Goal: Contribute content: Contribute content

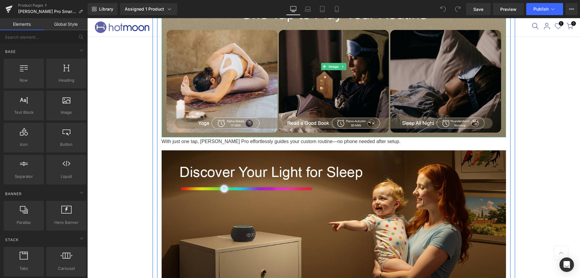
scroll to position [876, 0]
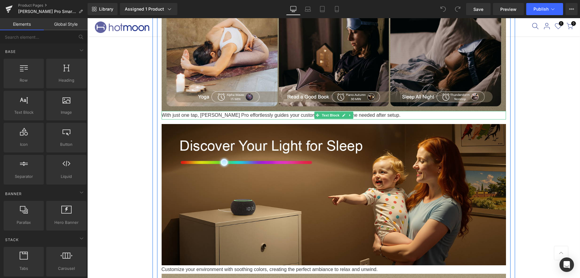
click at [391, 116] on p "With just one tap, [PERSON_NAME] Pro effortlessly guides your custom routine—no…" at bounding box center [334, 115] width 344 height 8
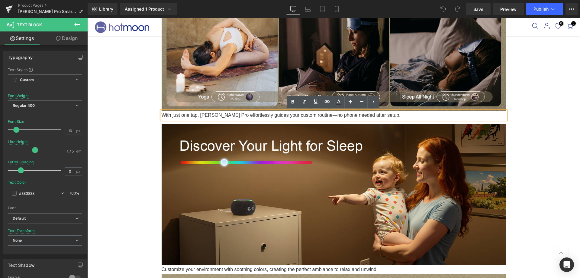
click at [379, 116] on p "With just one tap, [PERSON_NAME] Pro effortlessly guides your custom routine—no…" at bounding box center [334, 115] width 344 height 8
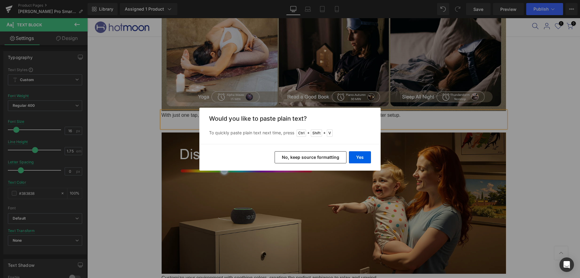
click at [332, 154] on button "No, keep source formatting" at bounding box center [311, 157] width 72 height 12
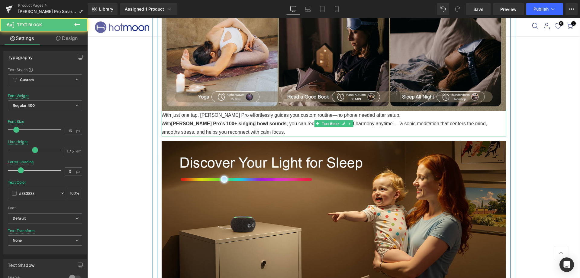
click at [164, 121] on p "With [PERSON_NAME] Pro’s 100+ singing bowl sounds , you can recreate that sense…" at bounding box center [334, 127] width 344 height 17
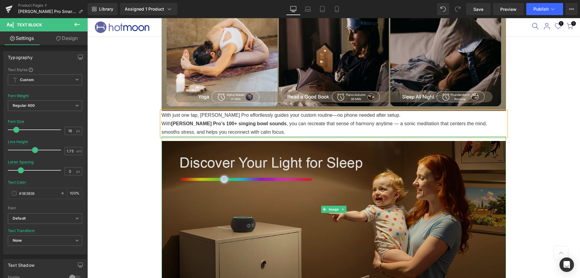
click at [219, 136] on div at bounding box center [334, 137] width 344 height 2
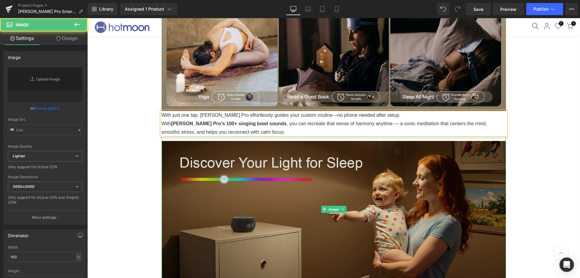
type input "[URL][DOMAIN_NAME]"
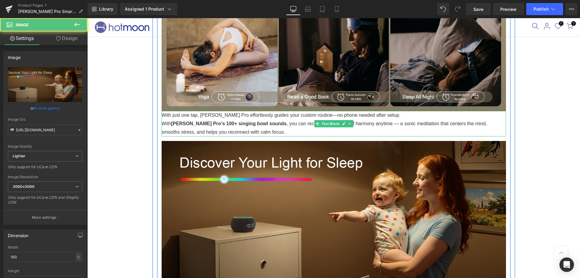
click at [228, 130] on p "With [PERSON_NAME] Pro’s 100+ singing bowl sounds , you can recreate that sense…" at bounding box center [334, 127] width 344 height 17
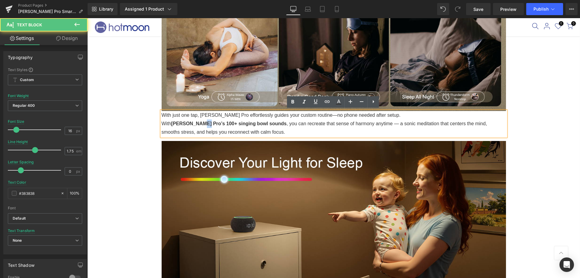
drag, startPoint x: 195, startPoint y: 121, endPoint x: 201, endPoint y: 121, distance: 6.1
click at [201, 121] on strong "[PERSON_NAME] Pro’s 100+ singing bowl sounds" at bounding box center [228, 123] width 115 height 5
copy strong "10"
click at [237, 125] on strong "[PERSON_NAME] Pro’s 70+ singing bowl sounds" at bounding box center [227, 123] width 113 height 5
drag, startPoint x: 232, startPoint y: 133, endPoint x: 222, endPoint y: 134, distance: 10.0
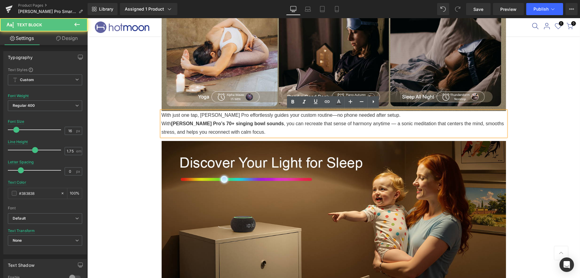
click at [232, 134] on p "With [PERSON_NAME] Pro’s 70+ singing bowl sounds , you can recreate that sense …" at bounding box center [334, 127] width 344 height 17
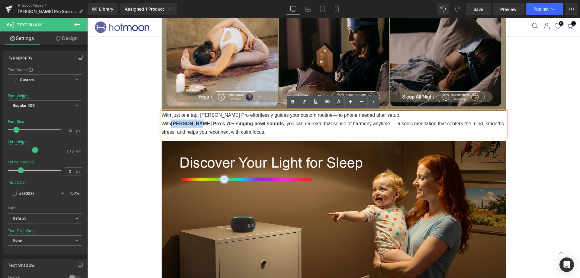
drag, startPoint x: 172, startPoint y: 122, endPoint x: 194, endPoint y: 123, distance: 22.1
click at [194, 123] on strong "[PERSON_NAME] Pro’s 70+ singing bowl sounds" at bounding box center [227, 123] width 113 height 5
copy strong "[PERSON_NAME] Pro’s"
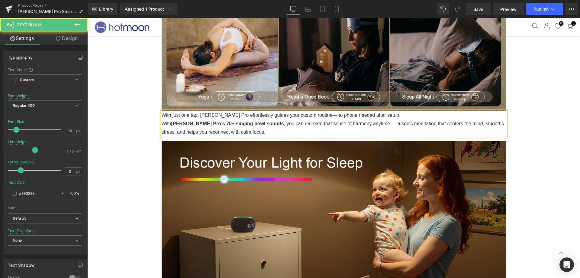
click at [252, 123] on p "With [PERSON_NAME] Pro’s 70+ singing bowl sounds , you can recreate that sense …" at bounding box center [334, 127] width 344 height 17
click at [173, 121] on strong "[PERSON_NAME] Pro’s 70+ singing bowl sounds" at bounding box center [227, 123] width 113 height 5
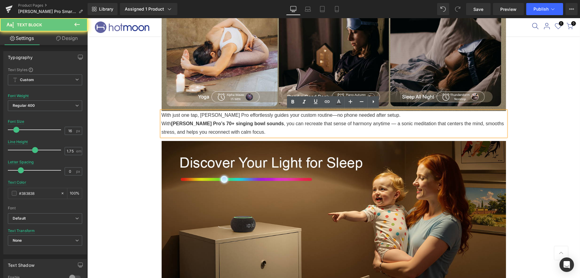
click at [250, 127] on p "With [PERSON_NAME] Pro’s 70+ singing bowl sounds , you can recreate that sense …" at bounding box center [334, 127] width 344 height 17
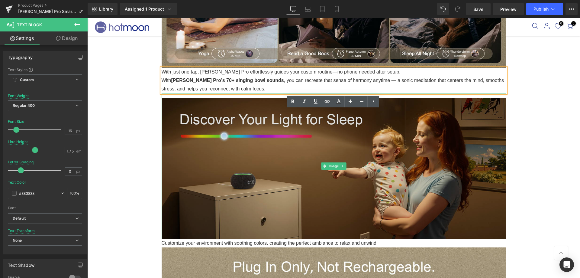
scroll to position [997, 0]
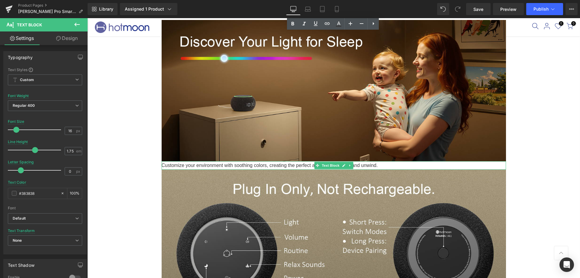
click at [388, 163] on p "Customize your environment with soothing colors, creating the perfect ambiance …" at bounding box center [334, 165] width 344 height 8
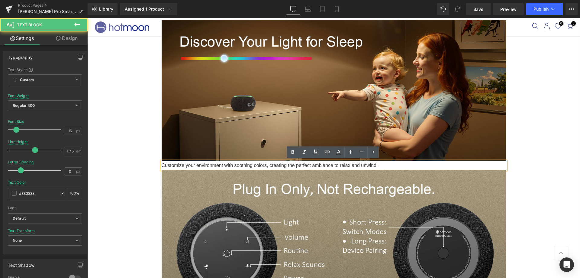
click at [382, 163] on p "Customize your environment with soothing colors, creating the perfect ambiance …" at bounding box center [334, 165] width 344 height 8
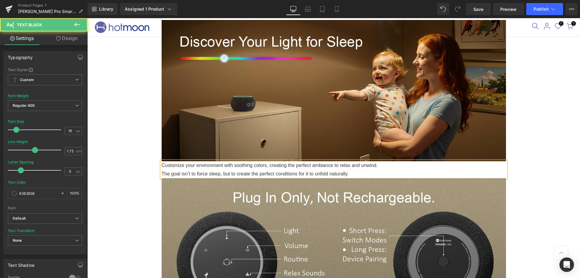
click at [163, 171] on p "The goal isn’t to force sleep, but to create the perfect conditions for it to u…" at bounding box center [334, 173] width 344 height 8
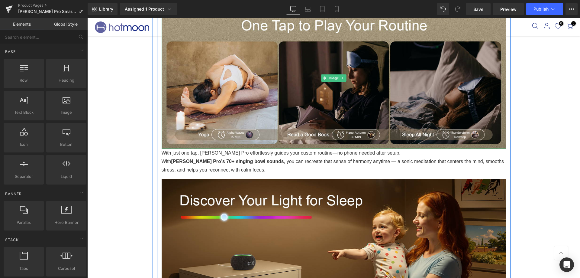
scroll to position [876, 0]
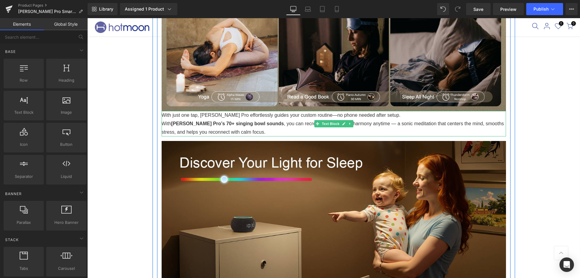
click at [256, 133] on p "With [PERSON_NAME] Pro’s 70+ singing bowl sounds , you can recreate that sense …" at bounding box center [334, 127] width 344 height 17
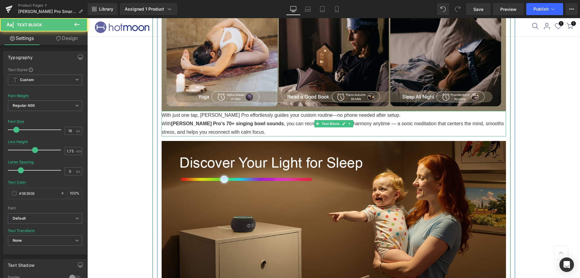
drag, startPoint x: 196, startPoint y: 122, endPoint x: 240, endPoint y: 132, distance: 45.2
click at [240, 132] on p "With [PERSON_NAME] Pro’s 70+ singing bowl sounds , you can recreate that sense …" at bounding box center [334, 127] width 344 height 17
copy p "70+ singing bowl sounds , you can recreate that sense of harmony anytime — a so…"
click at [206, 130] on p "With [PERSON_NAME] Pro’s 70+ singing bowl sounds , you can recreate that sense …" at bounding box center [334, 127] width 344 height 17
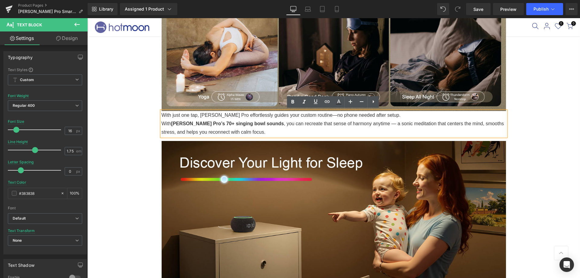
drag, startPoint x: 258, startPoint y: 129, endPoint x: 136, endPoint y: 122, distance: 122.0
copy p "With [PERSON_NAME] Pro’s 70+ singing bowl sounds , you can recreate that sense …"
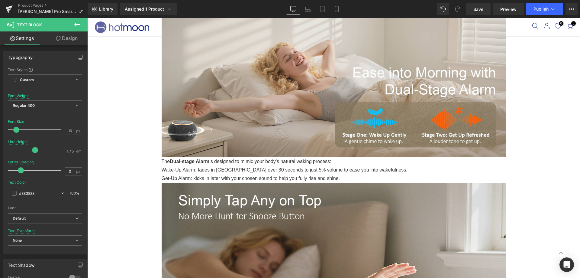
scroll to position [755, 0]
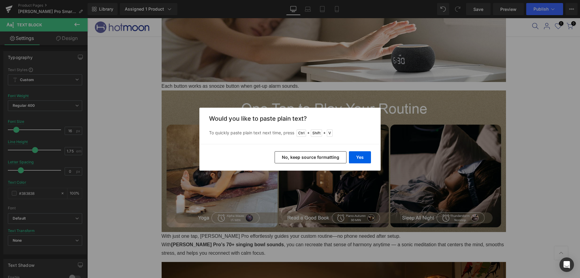
click at [336, 156] on button "No, keep source formatting" at bounding box center [311, 157] width 72 height 12
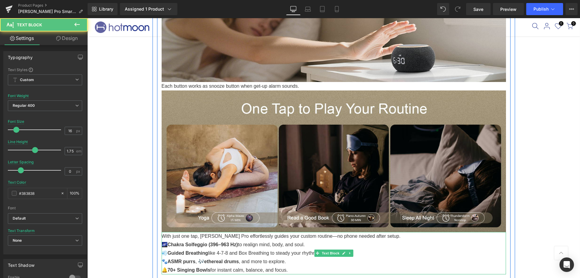
click at [165, 243] on p "🌌 Chakra Solfeggio (396–963 Hz) to realign mind, body, and soul. 💨 Guided Breat…" at bounding box center [334, 257] width 344 height 34
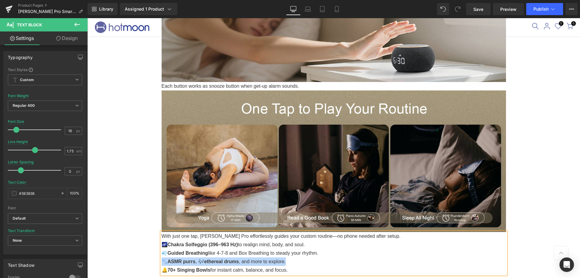
drag, startPoint x: 289, startPoint y: 259, endPoint x: 122, endPoint y: 257, distance: 167.4
click at [122, 257] on div "Sale Off (P) Image" at bounding box center [333, 123] width 493 height 1655
copy p "🐾 ASMR purrs , 🎶 ethereal drums , and more to explore."
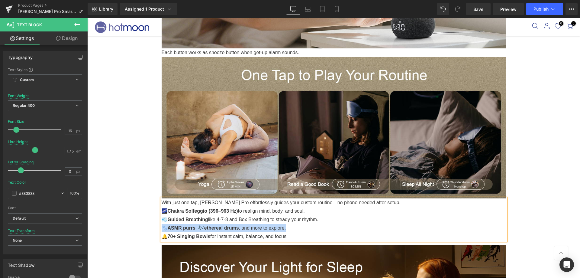
scroll to position [816, 0]
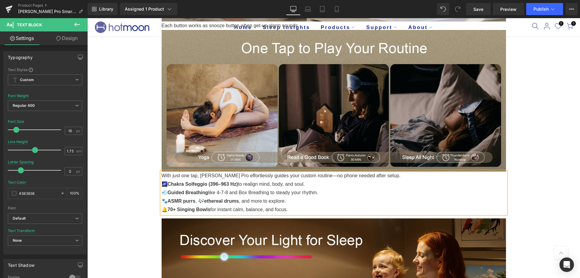
click at [307, 208] on p "🌌 Chakra Solfeggio (396–963 Hz) to realign mind, body, and soul. 💨 Guided Breat…" at bounding box center [334, 197] width 344 height 34
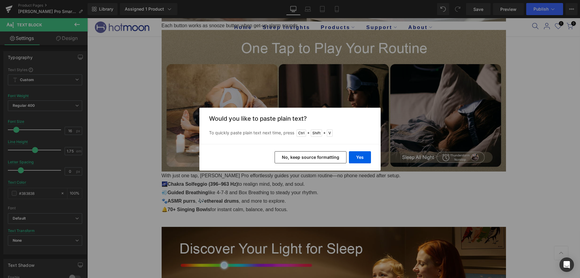
click at [319, 156] on button "No, keep source formatting" at bounding box center [311, 157] width 72 height 12
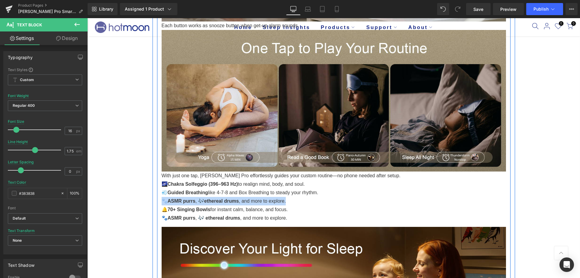
drag, startPoint x: 293, startPoint y: 200, endPoint x: 159, endPoint y: 198, distance: 133.8
click at [159, 198] on div "Just lying down with white noise? Not enough. Heading Slow down, c alm your min…" at bounding box center [333, 144] width 353 height 1234
copy p "🐾 ASMR purrs , 🎶 ethereal drums , and more to explore."
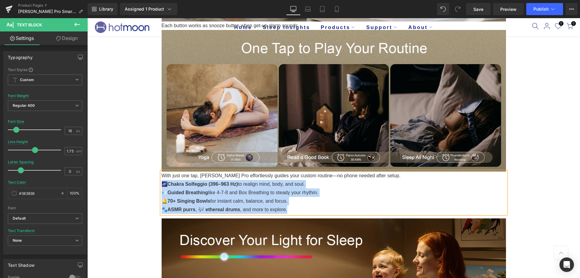
drag, startPoint x: 307, startPoint y: 208, endPoint x: 163, endPoint y: 183, distance: 145.7
click at [163, 183] on div "With just one tap, [PERSON_NAME] Pro effortlessly guides your custom routine—no…" at bounding box center [334, 192] width 344 height 42
copy div "🌌 Chakra Solfeggio (396–963 Hz) to realign mind, body, and soul. 💨 Guided Breat…"
click at [184, 198] on strong "70+ Singing Bowls" at bounding box center [189, 200] width 43 height 5
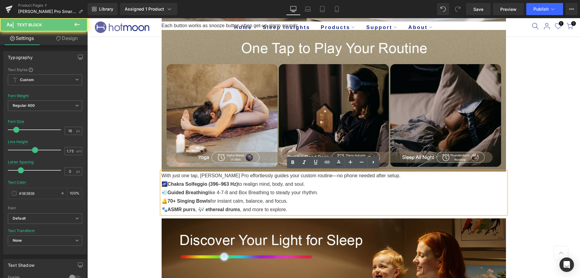
click at [181, 207] on span "ASMR purrs" at bounding box center [182, 209] width 28 height 5
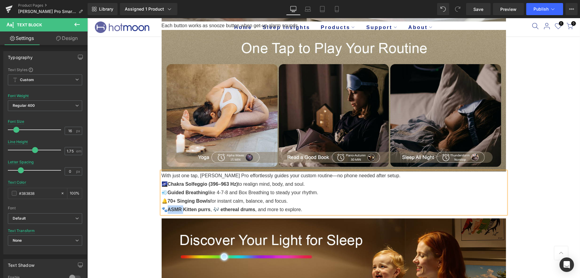
drag, startPoint x: 183, startPoint y: 208, endPoint x: 170, endPoint y: 207, distance: 12.7
click at [170, 207] on span "ASMR Kitten purrs" at bounding box center [189, 209] width 43 height 5
copy span "ASMR"
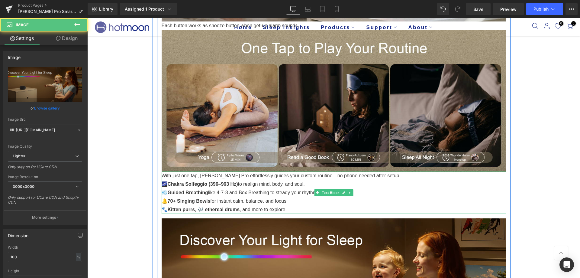
click at [338, 193] on span "Text Block" at bounding box center [331, 192] width 20 height 7
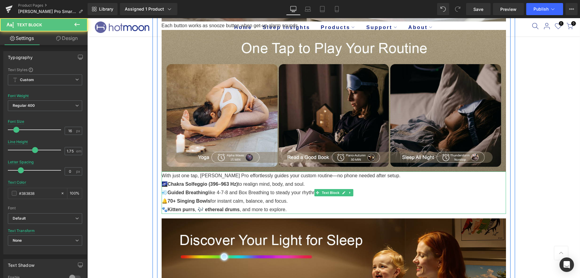
click at [494, 193] on p "🌌 Chakra Solfeggio (396–963 Hz) to realign mind, body, and soul. 💨 Guided Breat…" at bounding box center [334, 192] width 344 height 25
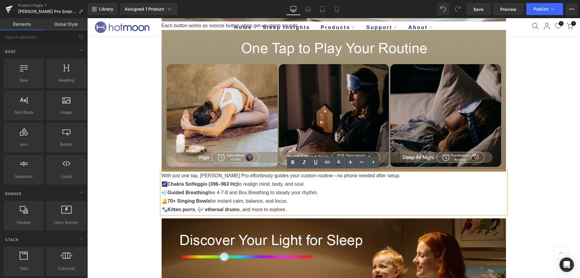
click at [543, 170] on div "Sale Off (P) Image" at bounding box center [333, 62] width 493 height 1655
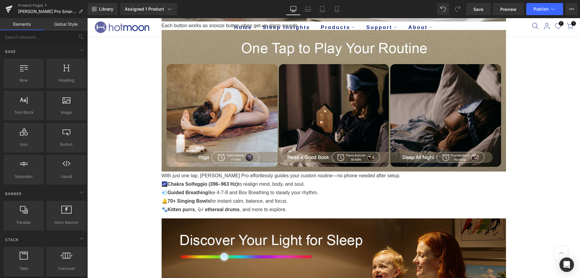
click at [523, 202] on div "Sale Off (P) Image" at bounding box center [333, 62] width 493 height 1655
click at [536, 5] on button "Publish" at bounding box center [544, 9] width 37 height 12
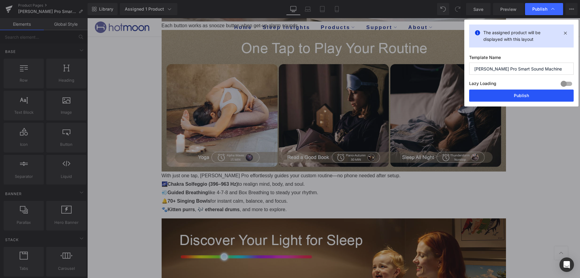
click at [518, 93] on button "Publish" at bounding box center [521, 95] width 105 height 12
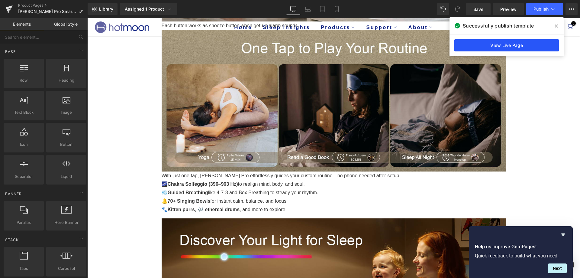
click at [499, 44] on link "View Live Page" at bounding box center [506, 45] width 105 height 12
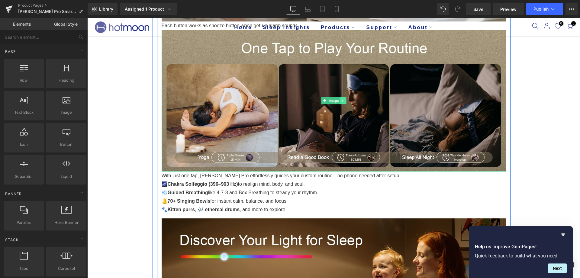
click at [342, 102] on link at bounding box center [343, 100] width 6 height 7
click at [341, 102] on link at bounding box center [340, 100] width 6 height 7
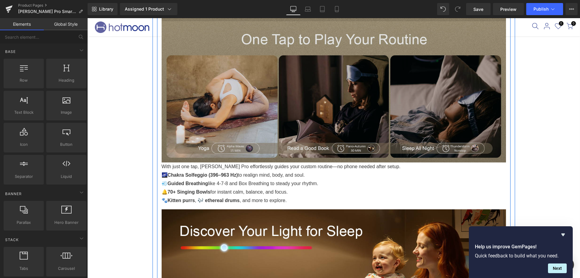
scroll to position [967, 0]
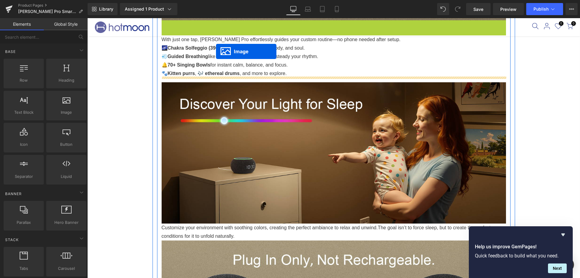
drag, startPoint x: 322, startPoint y: 89, endPoint x: 216, endPoint y: 51, distance: 112.8
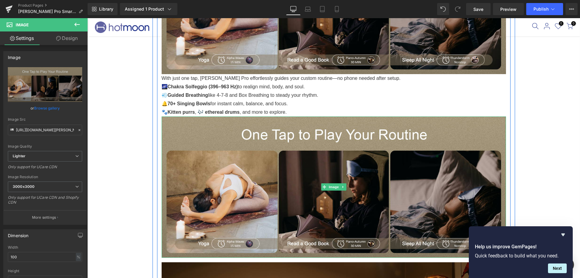
scroll to position [876, 0]
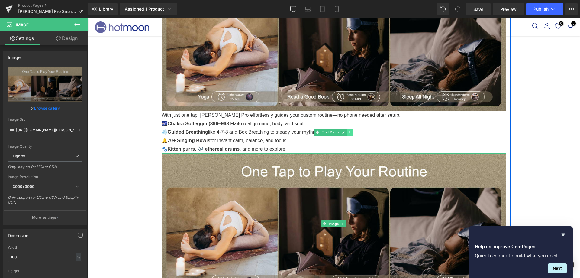
click at [349, 131] on icon at bounding box center [349, 132] width 1 height 2
click at [347, 132] on icon at bounding box center [346, 132] width 3 height 4
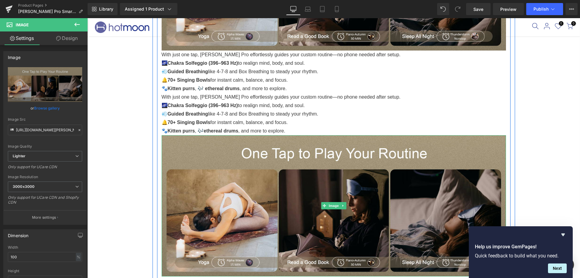
scroll to position [967, 0]
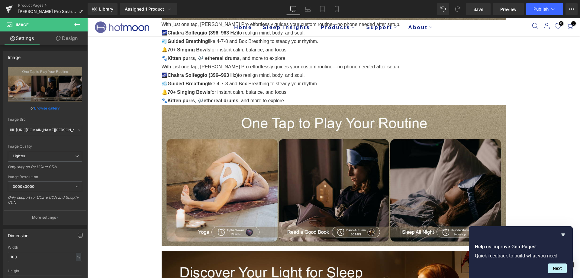
click at [535, 74] on div "Sale Off (P) Image" at bounding box center [333, 3] width 493 height 1838
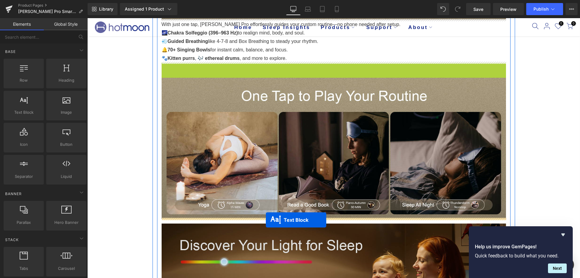
drag, startPoint x: 314, startPoint y: 84, endPoint x: 266, endPoint y: 220, distance: 144.1
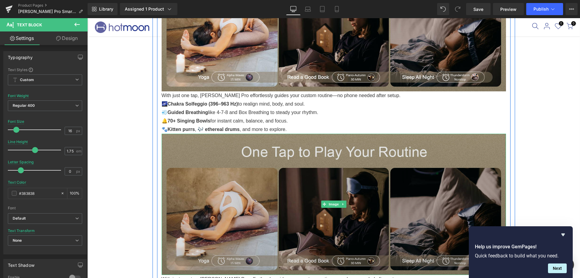
scroll to position [816, 0]
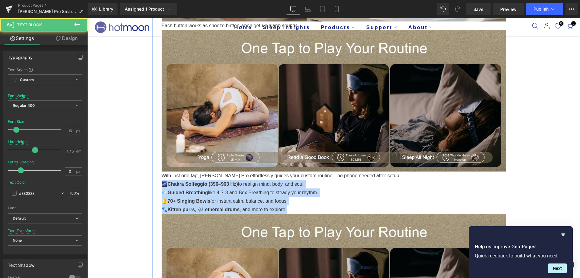
drag, startPoint x: 292, startPoint y: 208, endPoint x: 154, endPoint y: 184, distance: 139.1
click at [154, 184] on div "Just lying down with white noise? Not enough. Heading Slow down, c alm your min…" at bounding box center [334, 233] width 363 height 1412
copy div "🌌 Chakra Solfeggio (396–963 Hz) to realign mind, body, and soul. 💨 Guided Breat…"
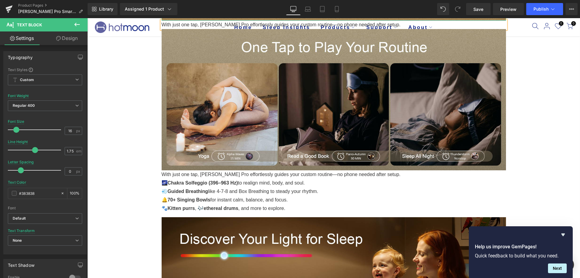
scroll to position [1057, 0]
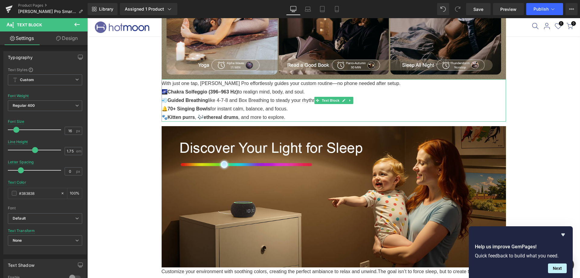
click at [387, 83] on p "With just one tap, [PERSON_NAME] Pro effortlessly guides your custom routine—no…" at bounding box center [334, 83] width 344 height 8
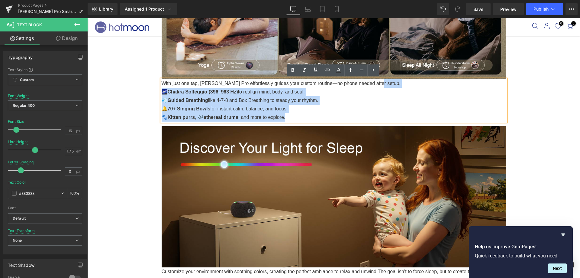
drag, startPoint x: 386, startPoint y: 82, endPoint x: 160, endPoint y: 80, distance: 226.6
click at [162, 80] on div "With just one tap, [PERSON_NAME] Pro effortlessly guides your custom routine—no…" at bounding box center [334, 100] width 344 height 42
copy div "With just one tap, [PERSON_NAME] Pro effortlessly guides your custom routine—no…"
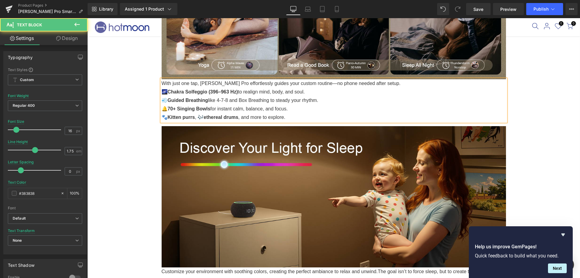
click at [162, 80] on div "With just one tap, [PERSON_NAME] Pro effortlessly guides your custom routine—no…" at bounding box center [334, 100] width 344 height 42
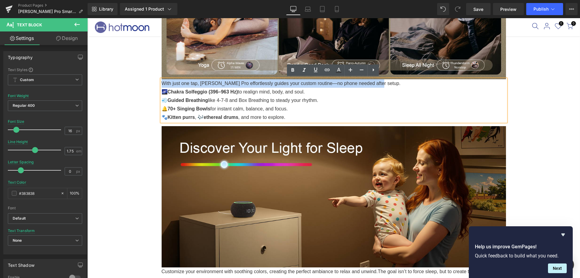
drag, startPoint x: 161, startPoint y: 82, endPoint x: 385, endPoint y: 83, distance: 223.6
click at [385, 83] on p "With just one tap, [PERSON_NAME] Pro effortlessly guides your custom routine—no…" at bounding box center [334, 83] width 344 height 8
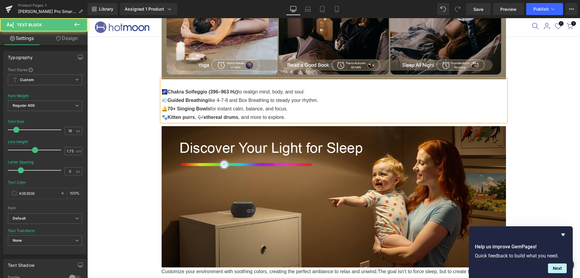
click at [162, 90] on p "🌌 Chakra Solfeggio (396–963 Hz) to realign mind, body, and soul. 💨 Guided Breat…" at bounding box center [334, 100] width 344 height 25
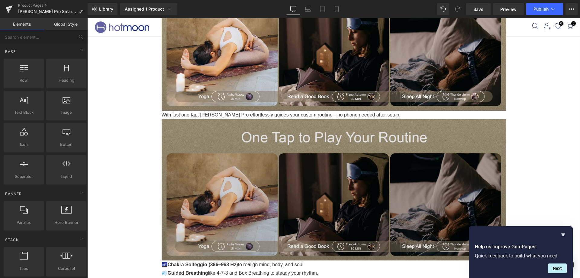
scroll to position [876, 0]
click at [331, 173] on img at bounding box center [334, 189] width 344 height 141
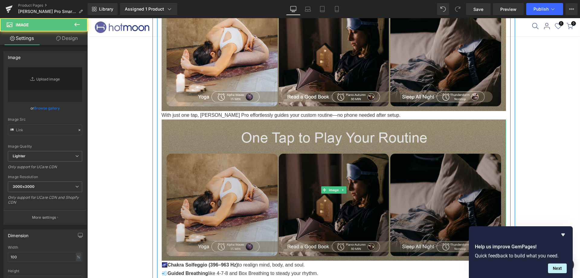
type input "[URL][DOMAIN_NAME][PERSON_NAME]"
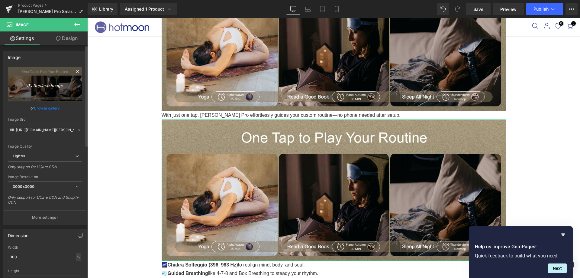
click at [36, 85] on icon "Replace Image" at bounding box center [45, 85] width 48 height 8
type input "C:\fakepath\A+8.png"
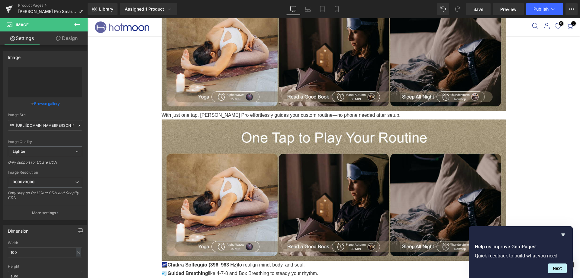
type input "[URL][DOMAIN_NAME]"
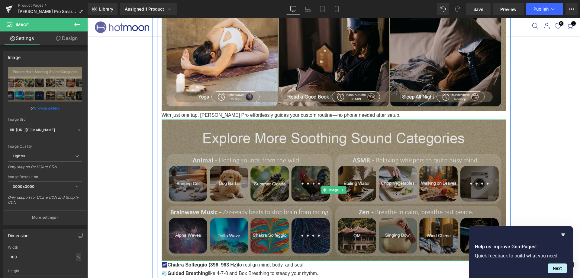
scroll to position [997, 0]
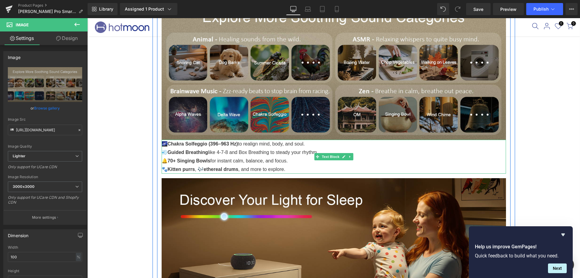
click at [163, 142] on span "🌌" at bounding box center [165, 143] width 6 height 5
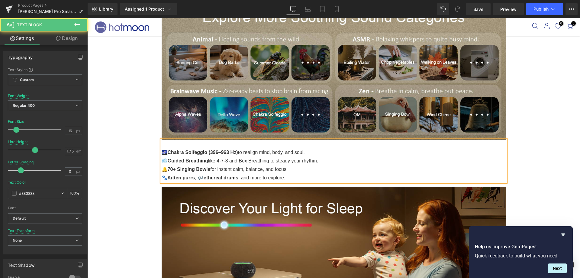
click at [164, 142] on p at bounding box center [334, 144] width 344 height 8
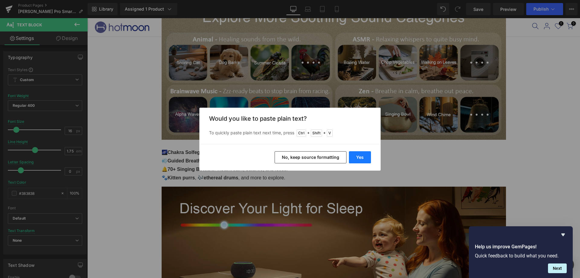
click at [366, 158] on button "Yes" at bounding box center [360, 157] width 22 height 12
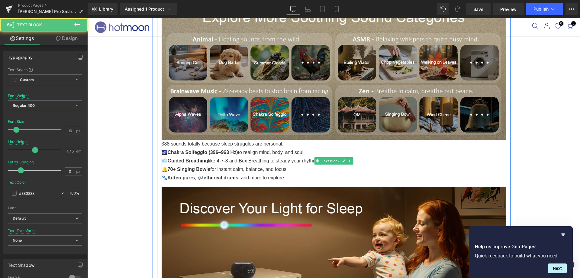
click at [163, 141] on span "388 sounds totally because sleep struggles are personal." at bounding box center [223, 143] width 122 height 5
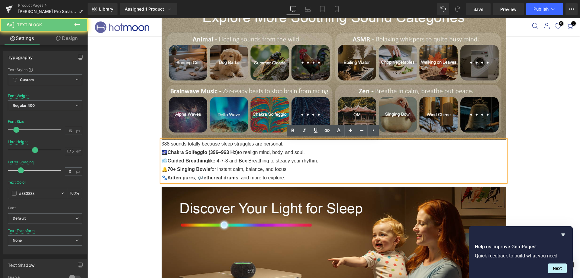
click at [162, 141] on span "388 sounds totally because sleep struggles are personal." at bounding box center [223, 143] width 122 height 5
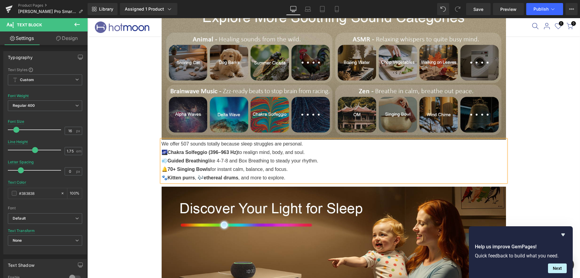
click at [308, 157] on p "💨 Guided Breathing like 4-7-8 and Box Breathing to steady your rhythm. 🔔 70+ Si…" at bounding box center [334, 165] width 344 height 17
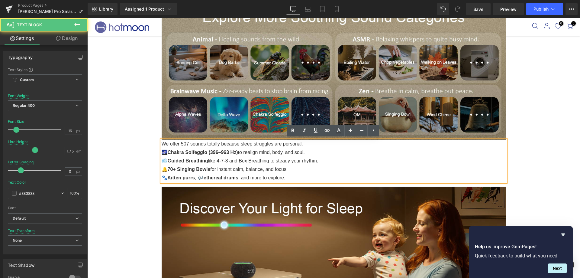
click at [302, 171] on p "💨 Guided Breathing like 4-7-8 and Box Breathing to steady your rhythm. 🔔 70+ Si…" at bounding box center [334, 165] width 344 height 17
click at [301, 174] on p "🐾 Kitten purrs , 🎶 ethereal drums , and more to explore." at bounding box center [334, 177] width 344 height 8
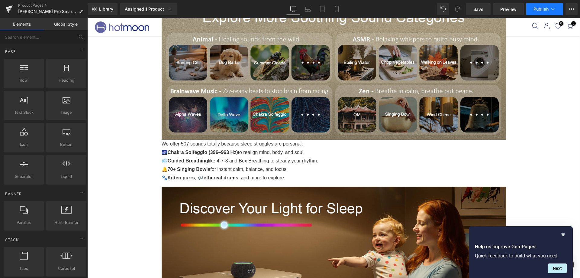
click at [539, 7] on span "Publish" at bounding box center [541, 9] width 15 height 5
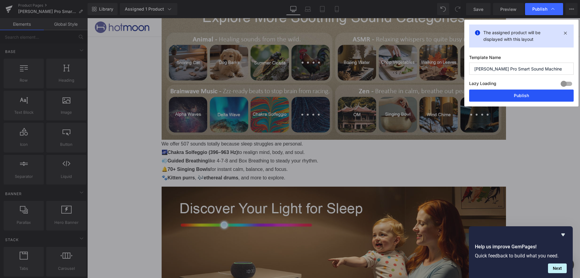
drag, startPoint x: 509, startPoint y: 95, endPoint x: 477, endPoint y: 99, distance: 32.9
click at [509, 95] on button "Publish" at bounding box center [521, 95] width 105 height 12
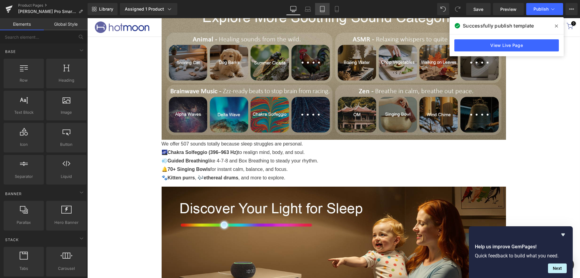
drag, startPoint x: 320, startPoint y: 9, endPoint x: 84, endPoint y: 119, distance: 260.5
click at [320, 9] on icon at bounding box center [322, 9] width 6 height 6
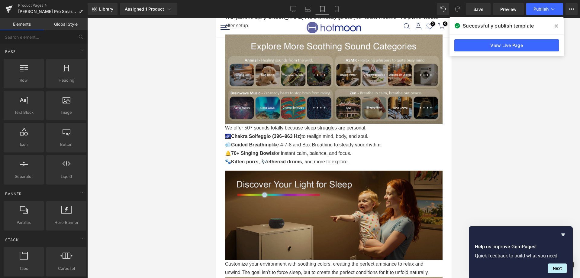
scroll to position [1299, 0]
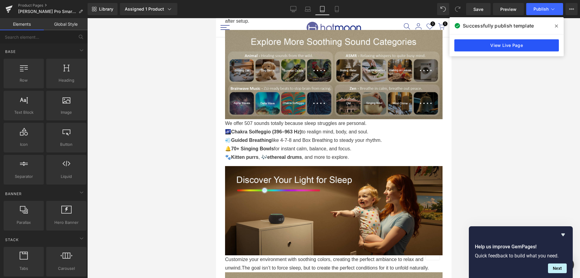
click at [511, 42] on link "View Live Page" at bounding box center [506, 45] width 105 height 12
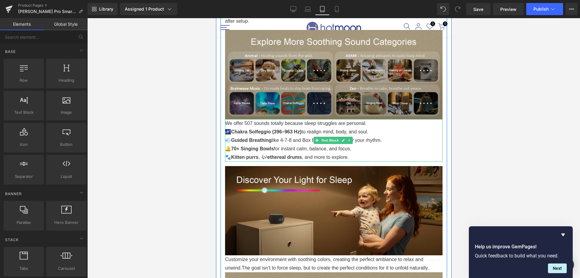
click at [283, 136] on p "💨 Guided Breathing like 4-7-8 and Box Breathing to steady your rhythm. 🔔 70+ Si…" at bounding box center [334, 144] width 218 height 17
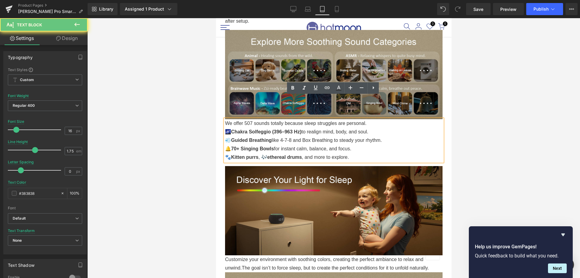
click at [287, 119] on p "We offer 507 sounds totally because sleep struggles are personal." at bounding box center [334, 123] width 218 height 8
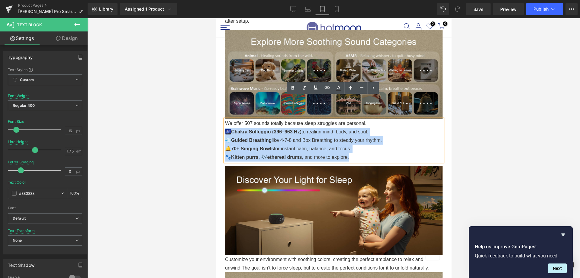
drag, startPoint x: 350, startPoint y: 134, endPoint x: 222, endPoint y: 110, distance: 130.4
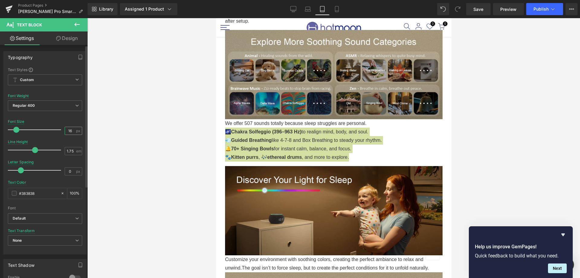
click at [69, 130] on input "16" at bounding box center [70, 131] width 11 height 8
type input "16"
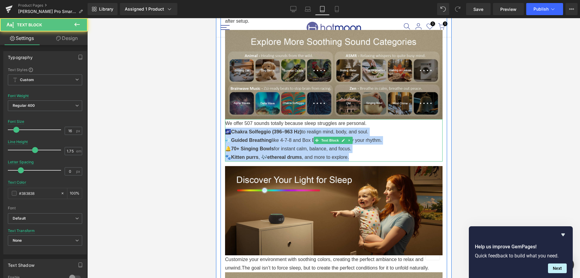
click at [376, 153] on p "🐾 Kitten purrs , 🎶 ethereal drums , and more to explore." at bounding box center [334, 157] width 218 height 8
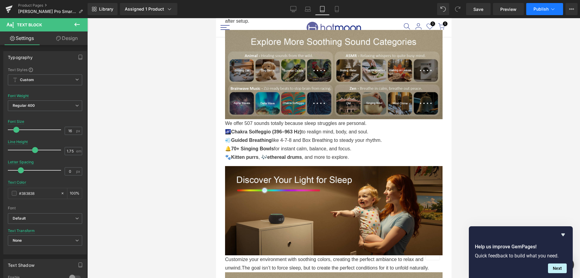
click at [548, 4] on button "Publish" at bounding box center [544, 9] width 37 height 12
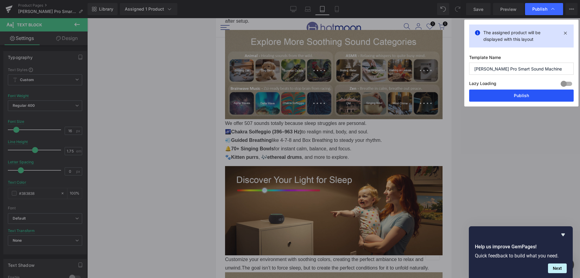
click at [508, 96] on button "Publish" at bounding box center [521, 95] width 105 height 12
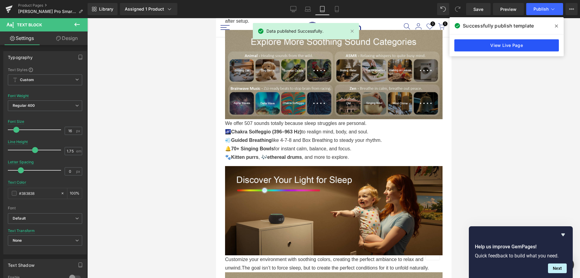
click at [496, 45] on link "View Live Page" at bounding box center [506, 45] width 105 height 12
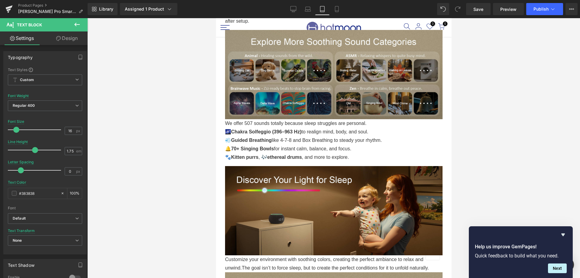
click at [541, 130] on div at bounding box center [333, 148] width 493 height 260
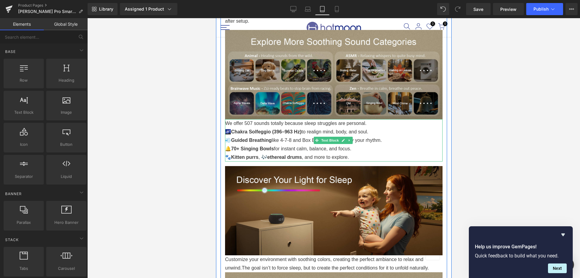
click at [235, 154] on span "Kitten purrs" at bounding box center [244, 156] width 27 height 5
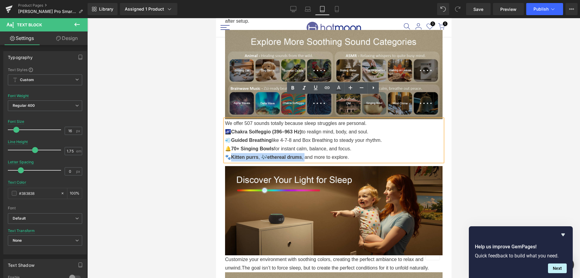
drag, startPoint x: 234, startPoint y: 133, endPoint x: 304, endPoint y: 133, distance: 70.1
click at [304, 153] on p "🐾 Kitten purrs , 🎶 ethereal drums , and more to explore." at bounding box center [334, 157] width 218 height 8
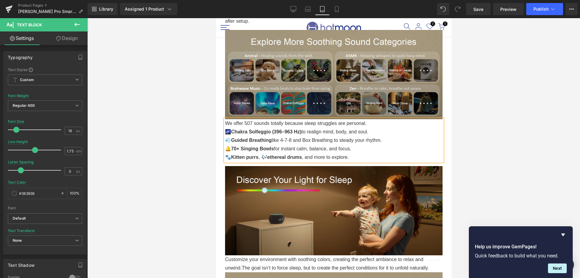
click at [352, 153] on p "🐾 Kitten purrs , 🎶 ethereal drums , and more to explore." at bounding box center [334, 157] width 218 height 8
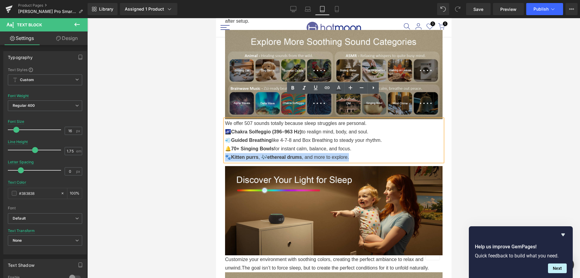
drag, startPoint x: 352, startPoint y: 134, endPoint x: 210, endPoint y: 137, distance: 142.0
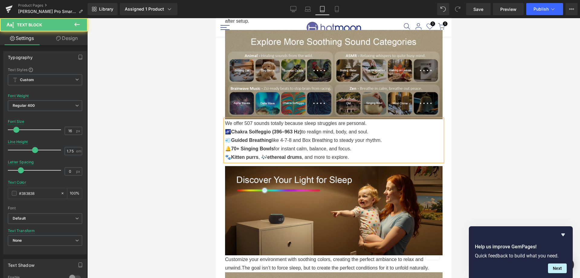
click at [272, 129] on strong "Chakra Solfeggio (396–963 Hz)" at bounding box center [266, 131] width 70 height 5
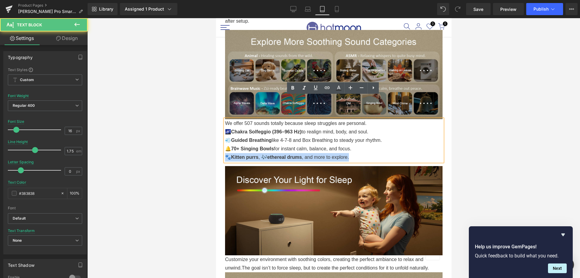
drag, startPoint x: 351, startPoint y: 134, endPoint x: 415, endPoint y: 152, distance: 66.9
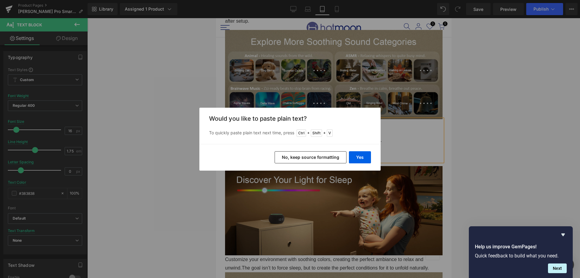
click at [310, 153] on button "No, keep source formatting" at bounding box center [311, 157] width 72 height 12
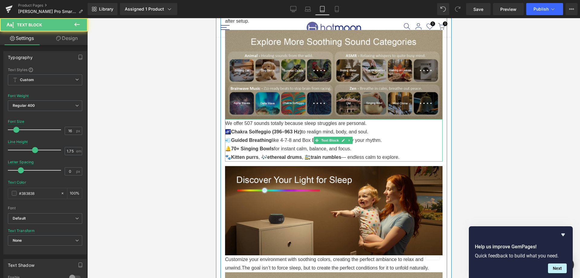
click at [229, 153] on p "🐾 Kitten purrs , 🎶 ethereal drums , 🚉 train rumbles — endless calm to explore." at bounding box center [334, 157] width 218 height 8
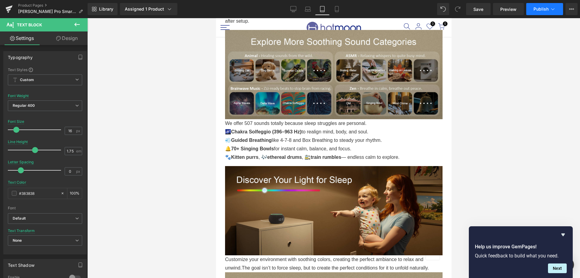
click at [534, 12] on button "Publish" at bounding box center [544, 9] width 37 height 12
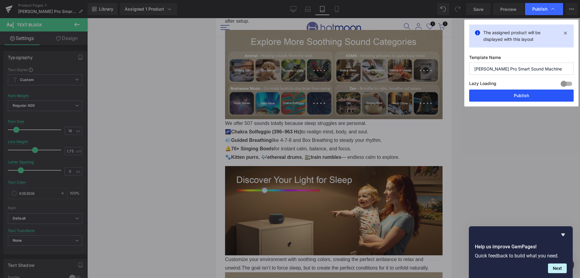
click at [508, 93] on button "Publish" at bounding box center [521, 95] width 105 height 12
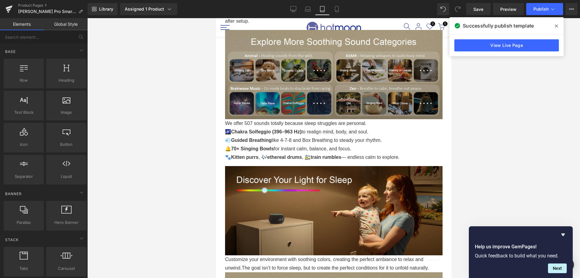
click at [539, 140] on div at bounding box center [333, 148] width 493 height 260
click at [505, 44] on link "View Live Page" at bounding box center [506, 45] width 105 height 12
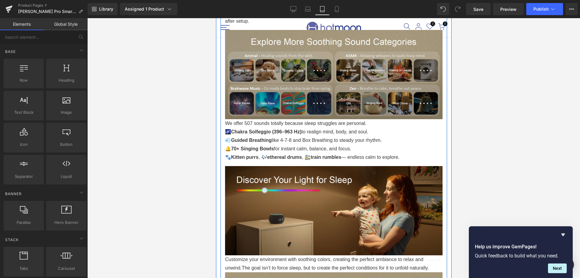
click at [273, 136] on p "💨 Guided Breathing like 4-7-8 and Box Breathing to steady your rhythm. 🔔 70+ Si…" at bounding box center [334, 144] width 218 height 17
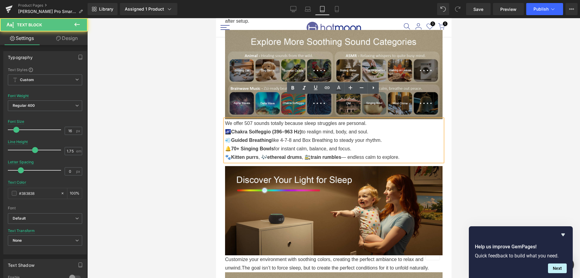
drag, startPoint x: 416, startPoint y: 134, endPoint x: 205, endPoint y: 101, distance: 213.4
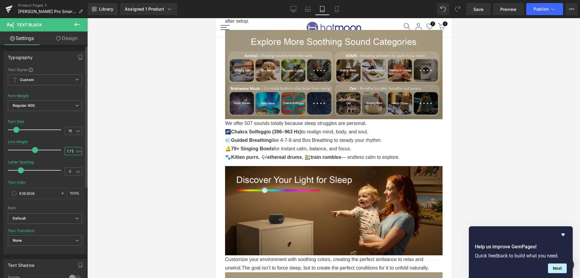
click at [71, 152] on input "1.75" at bounding box center [70, 151] width 11 height 8
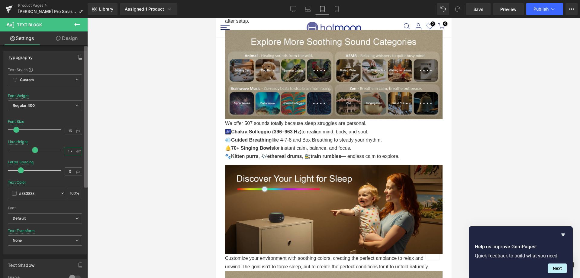
type input "1.75"
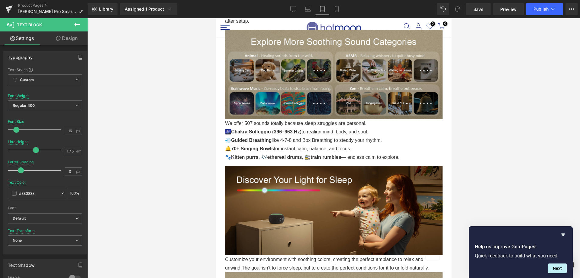
click at [214, 136] on div at bounding box center [333, 148] width 493 height 260
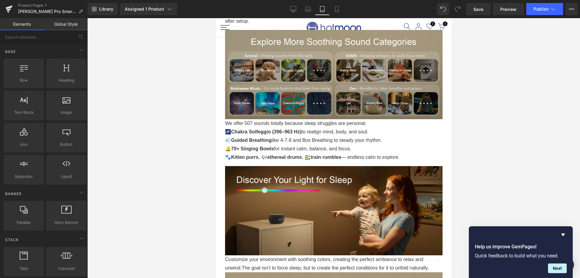
click at [528, 139] on div at bounding box center [333, 148] width 493 height 260
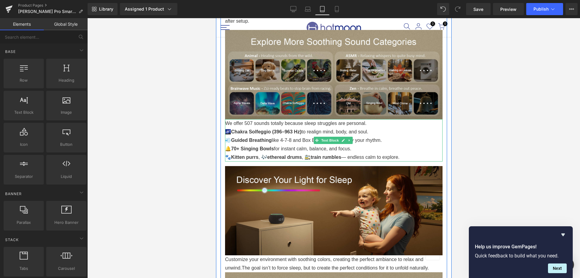
click at [415, 136] on p "💨 Guided Breathing like 4-7-8 and Box Breathing to steady your rhythm. 🔔 70+ Si…" at bounding box center [334, 144] width 218 height 17
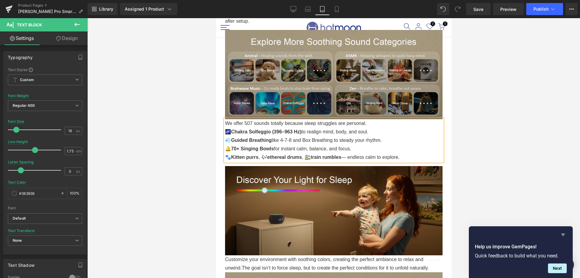
click at [564, 237] on icon "Hide survey" at bounding box center [563, 234] width 7 height 7
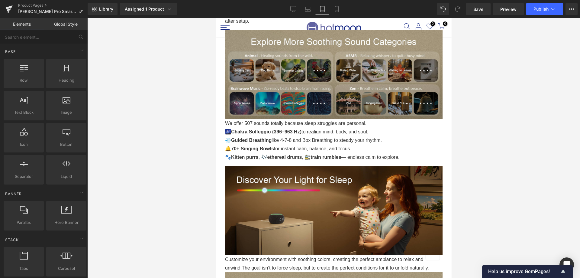
click at [554, 175] on div at bounding box center [333, 148] width 493 height 260
click at [543, 5] on button "Publish" at bounding box center [544, 9] width 37 height 12
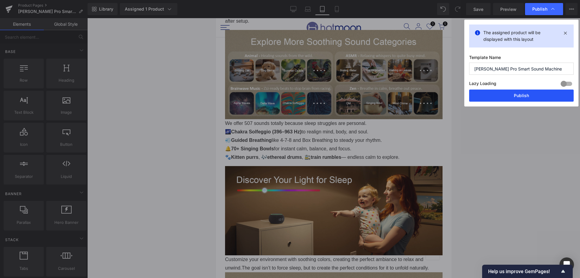
click at [524, 94] on button "Publish" at bounding box center [521, 95] width 105 height 12
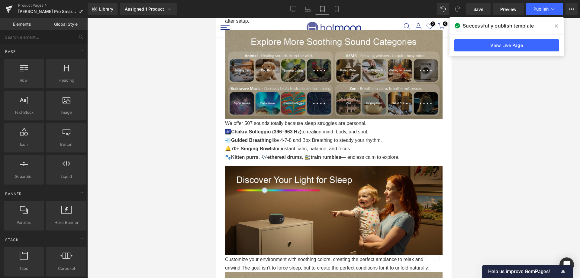
click at [554, 26] on span at bounding box center [557, 26] width 10 height 10
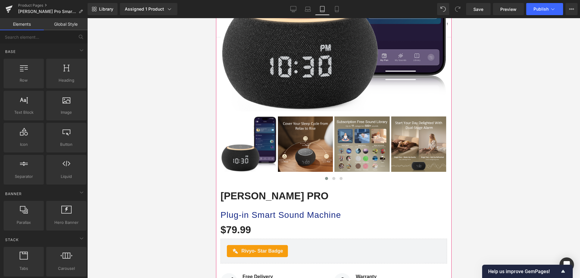
scroll to position [182, 0]
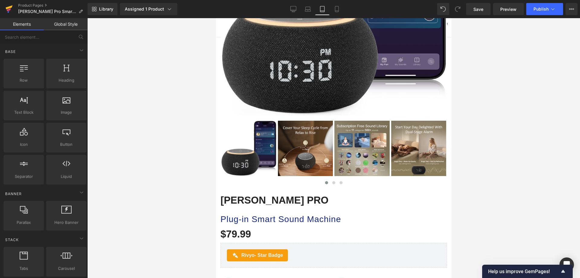
click at [11, 4] on icon at bounding box center [8, 9] width 7 height 15
